Goal: Information Seeking & Learning: Find specific fact

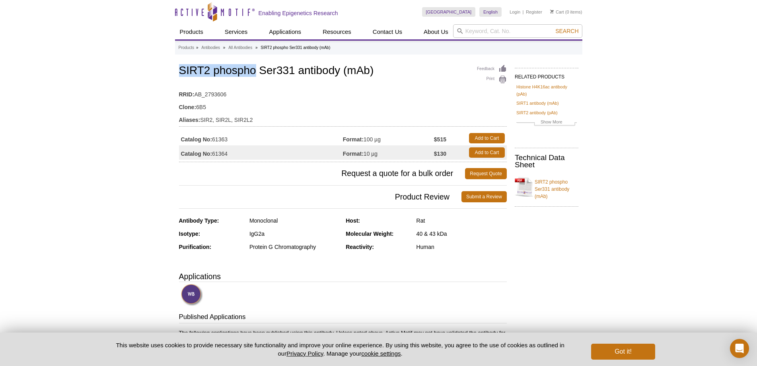
drag, startPoint x: 180, startPoint y: 70, endPoint x: 256, endPoint y: 70, distance: 76.4
click at [256, 70] on h1 "SIRT2 phospho Ser331 antibody (mAb)" at bounding box center [343, 71] width 328 height 14
copy h1 "SIRT2 phospho"
click at [478, 31] on input "search" at bounding box center [517, 31] width 129 height 14
paste input "SIRT2 phospho"
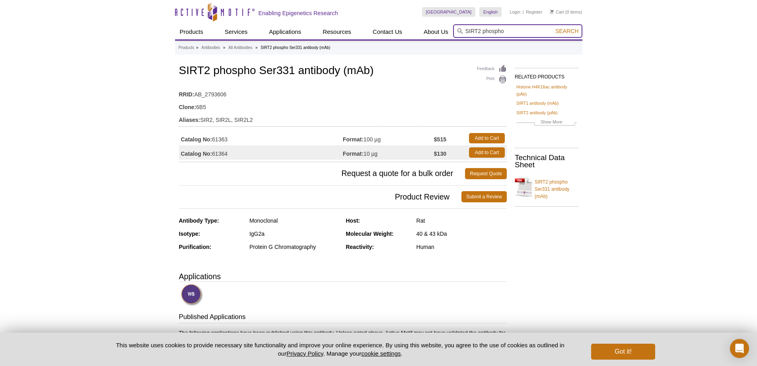
type input "SIRT2 phospho"
click at [576, 30] on span "Search" at bounding box center [567, 31] width 23 height 6
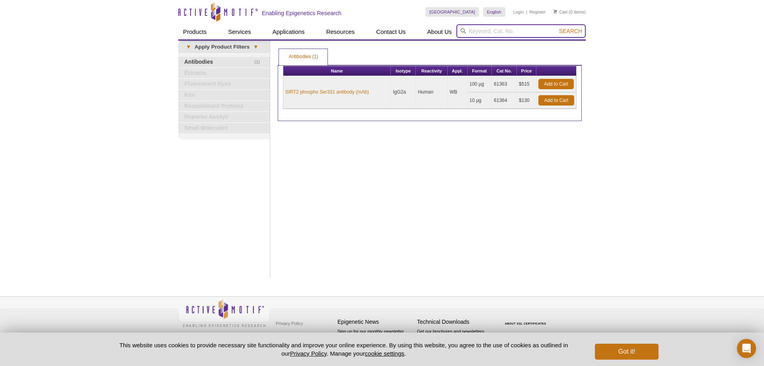
click at [491, 30] on input "search" at bounding box center [520, 31] width 129 height 14
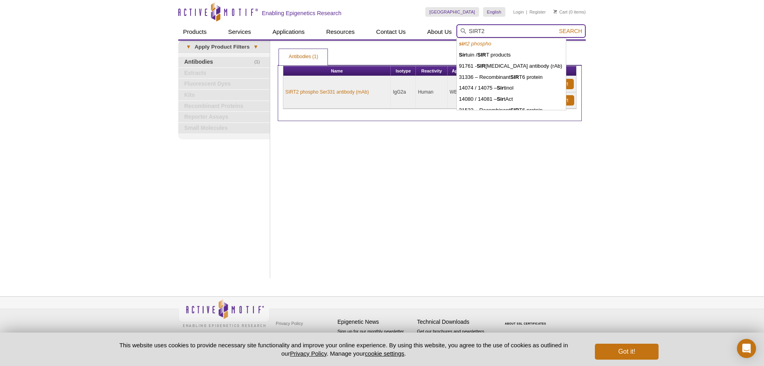
type input "SIRT2"
click at [557, 27] on button "Search" at bounding box center [571, 30] width 28 height 7
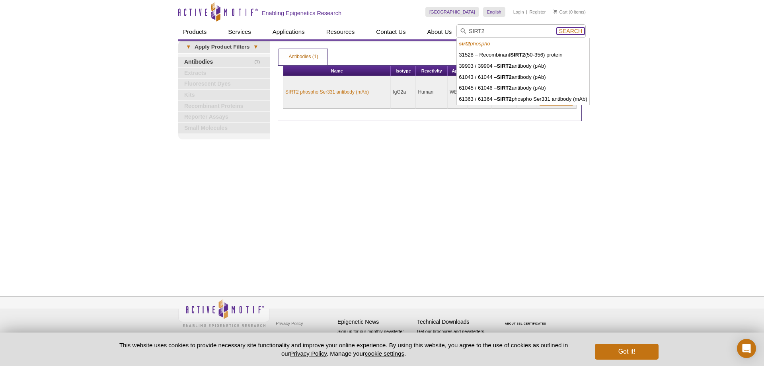
click at [565, 30] on span "Search" at bounding box center [570, 31] width 23 height 6
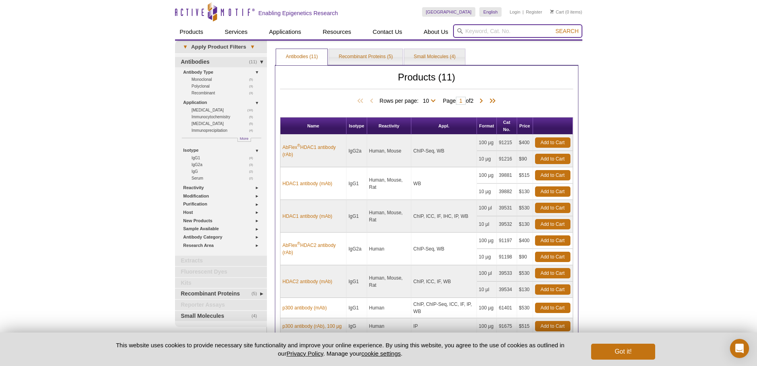
click at [512, 32] on input "search" at bounding box center [517, 31] width 129 height 14
click at [553, 27] on button "Search" at bounding box center [567, 30] width 28 height 7
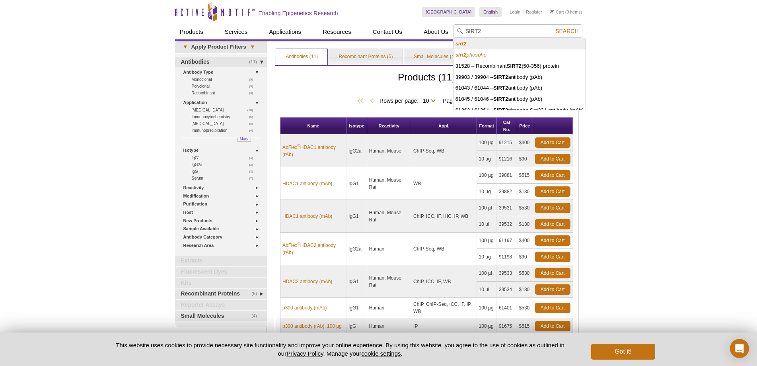
click at [490, 45] on li "sirt2" at bounding box center [520, 43] width 133 height 11
type input "sirt2"
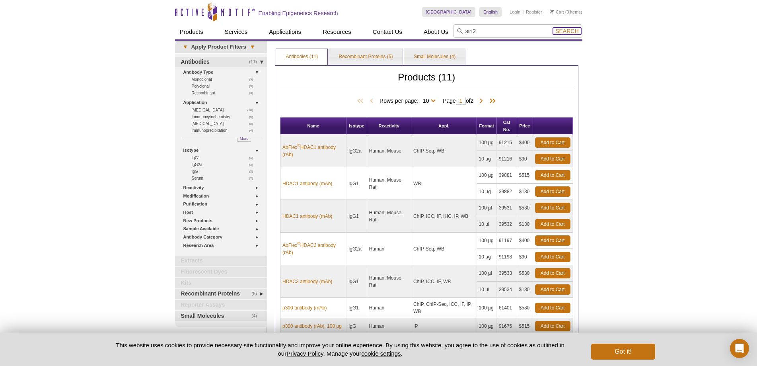
click at [570, 31] on span "Search" at bounding box center [567, 31] width 23 height 6
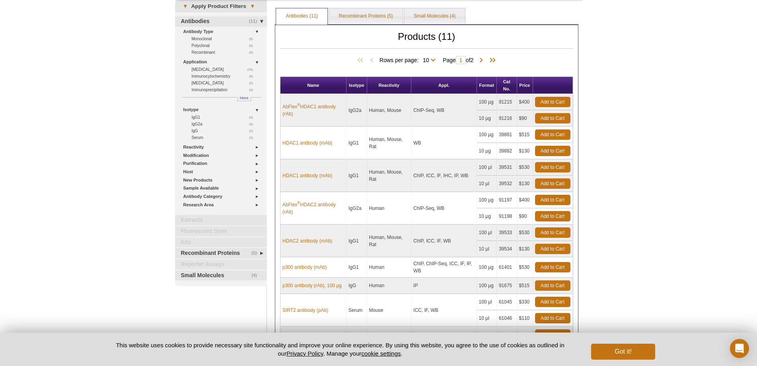
scroll to position [40, 0]
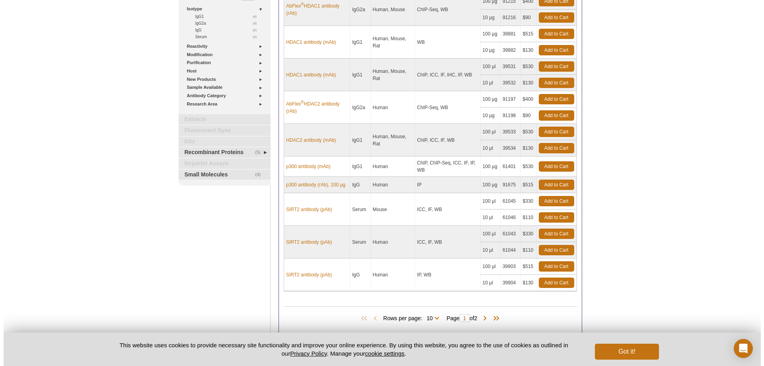
scroll to position [199, 0]
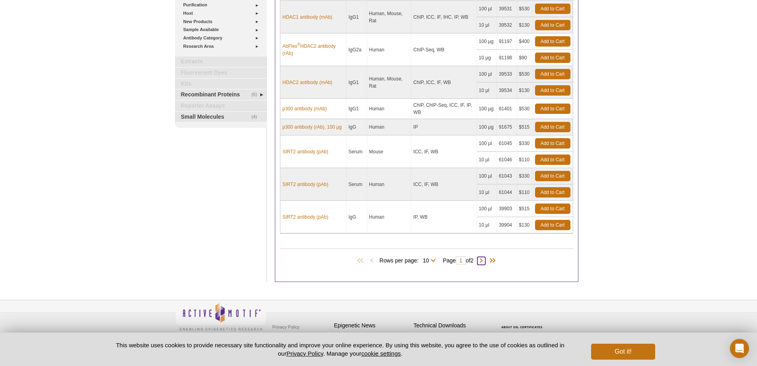
click at [484, 261] on span at bounding box center [482, 261] width 8 height 8
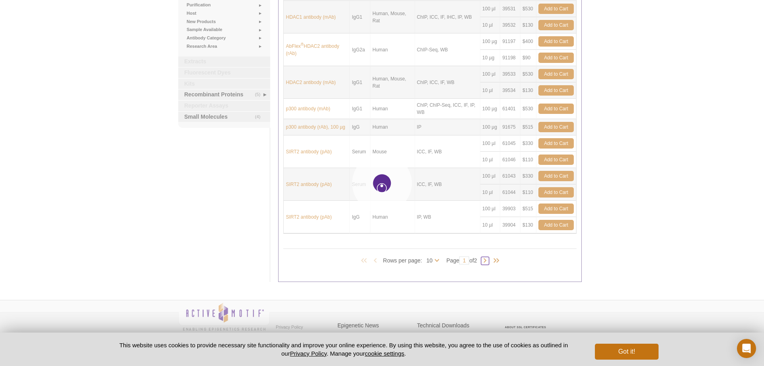
type input "2"
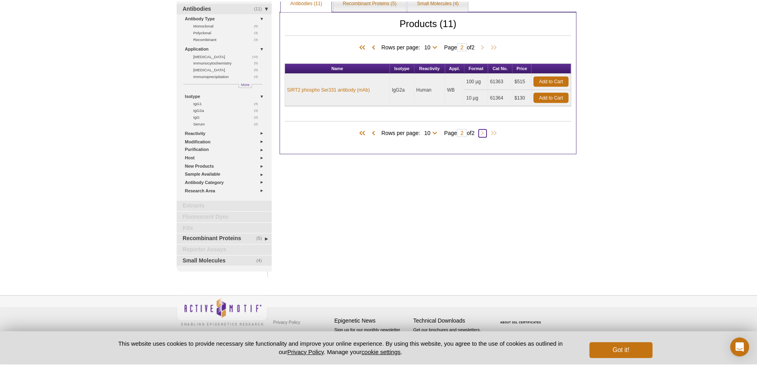
scroll to position [55, 0]
